Goal: Information Seeking & Learning: Stay updated

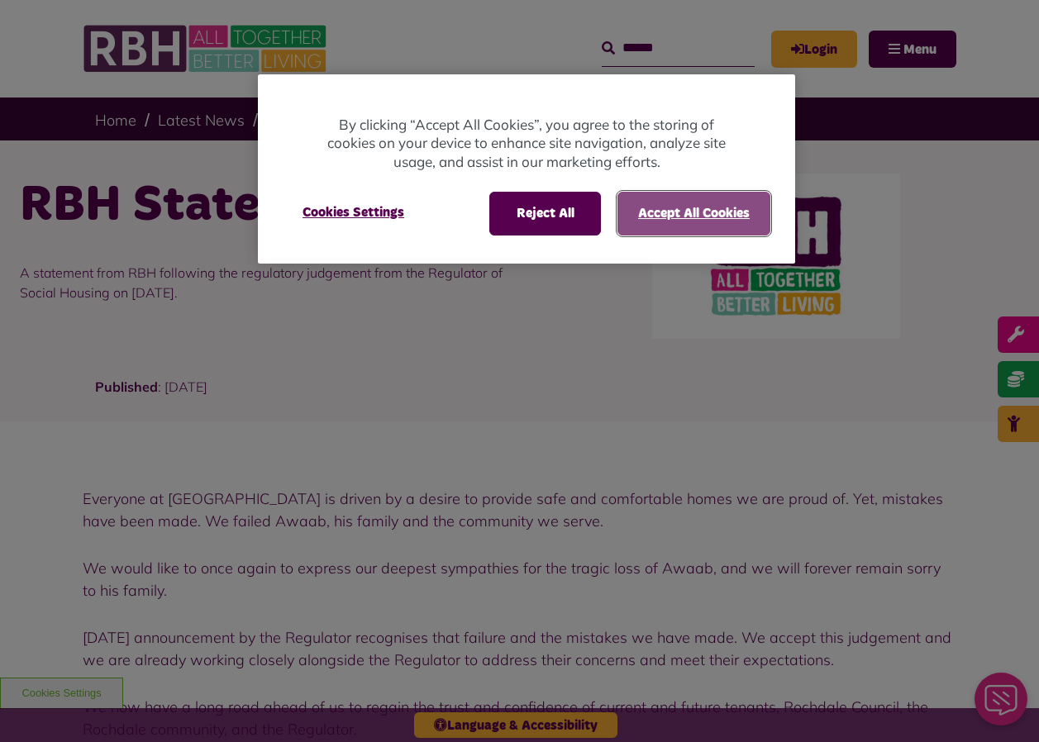
click at [731, 205] on button "Accept All Cookies" at bounding box center [693, 213] width 153 height 43
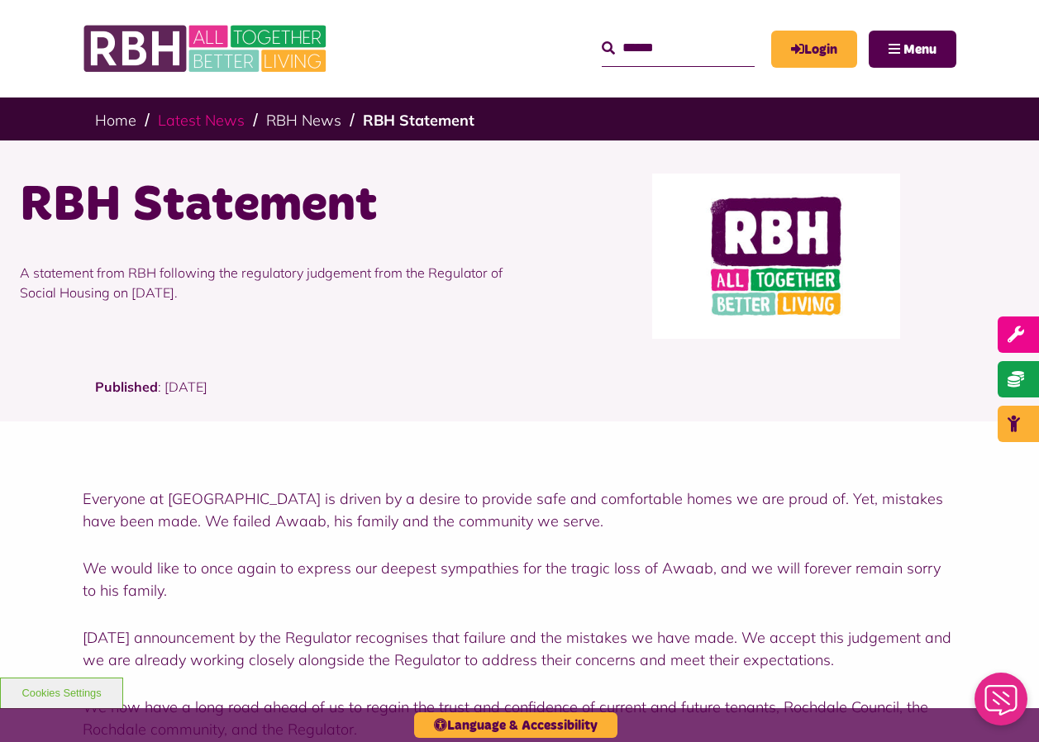
click at [201, 119] on link "Latest News" at bounding box center [201, 120] width 87 height 19
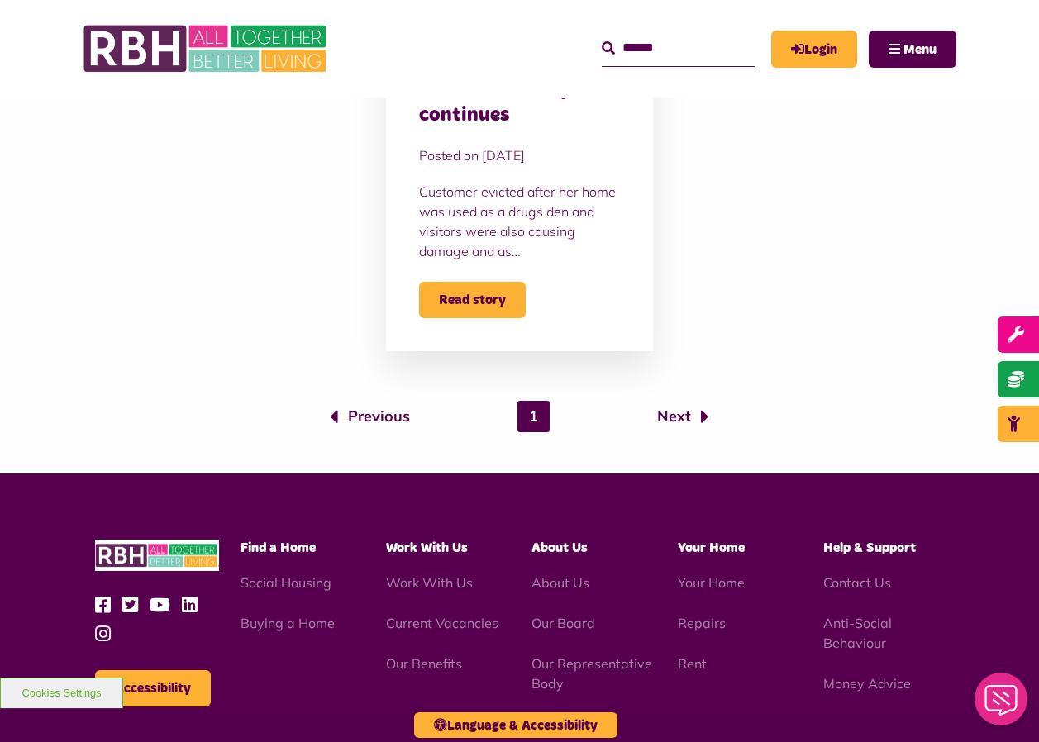
scroll to position [1405, 0]
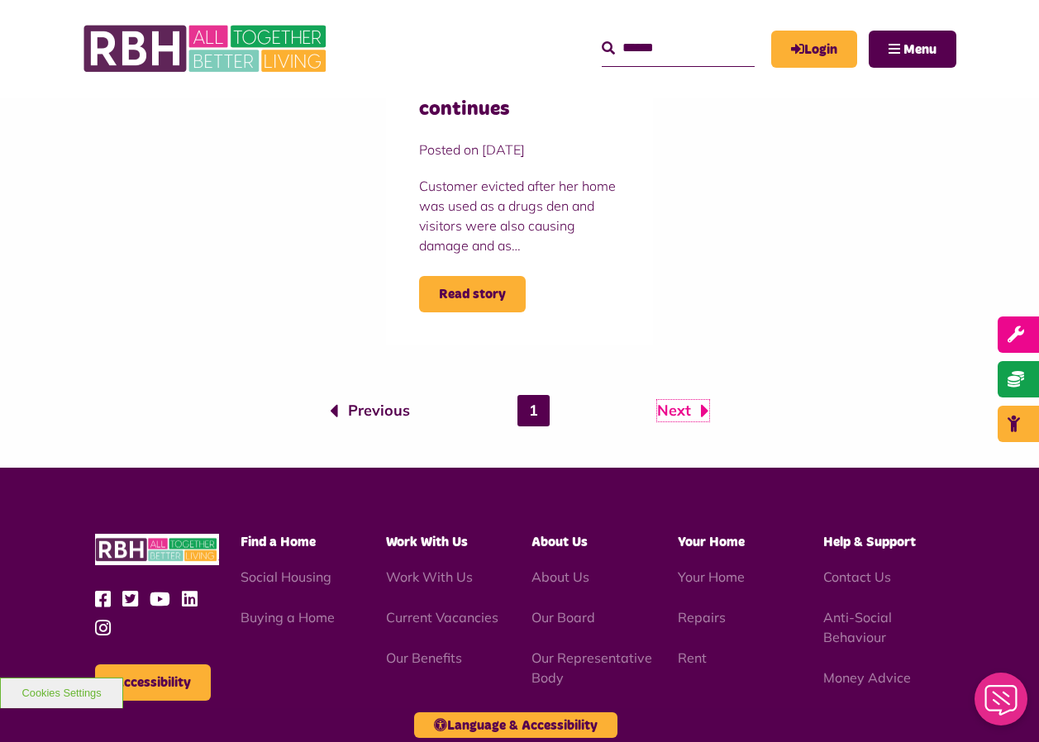
click at [670, 412] on link "Next" at bounding box center [683, 410] width 52 height 21
click at [693, 404] on link "Next" at bounding box center [683, 410] width 52 height 21
click at [674, 406] on link "Next" at bounding box center [683, 410] width 52 height 21
click at [533, 405] on link "1" at bounding box center [533, 410] width 32 height 31
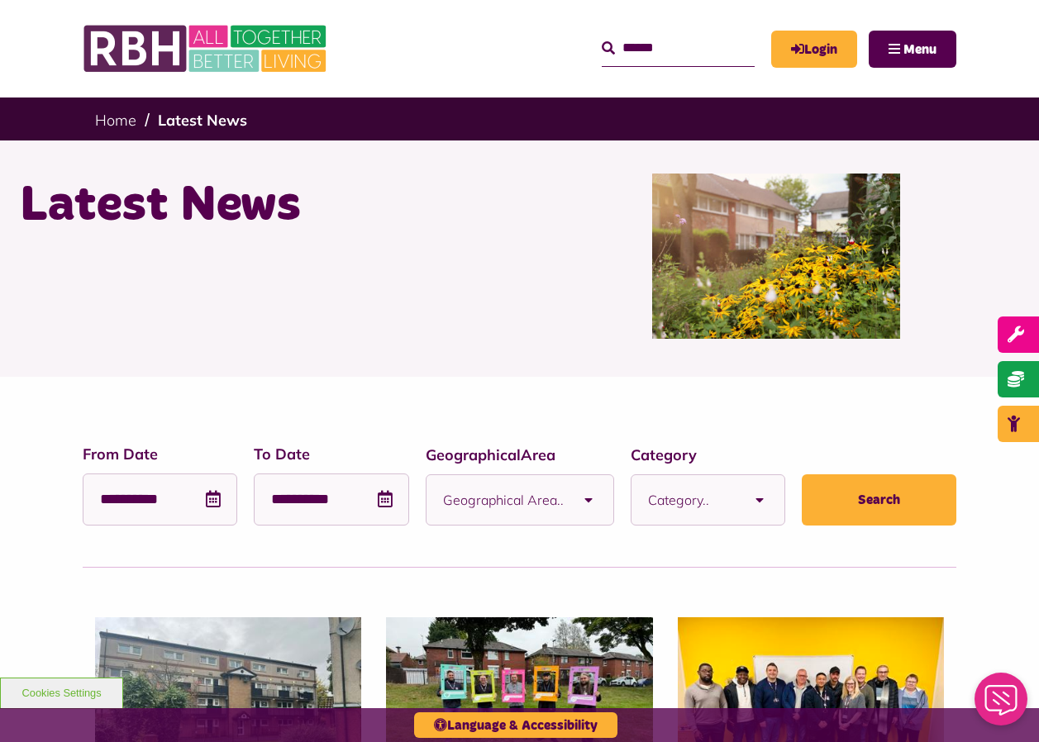
click at [759, 271] on img at bounding box center [776, 256] width 248 height 165
